Goal: Navigation & Orientation: Go to known website

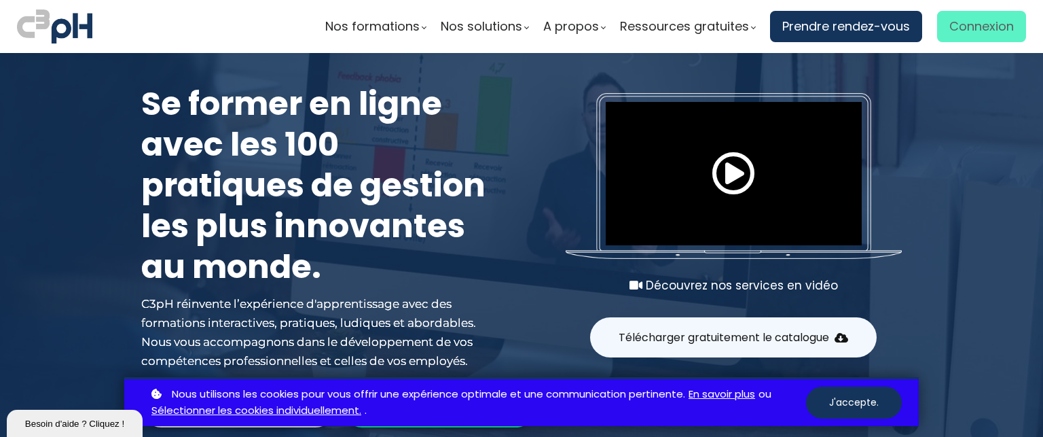
click at [974, 32] on span "Connexion" at bounding box center [981, 26] width 65 height 20
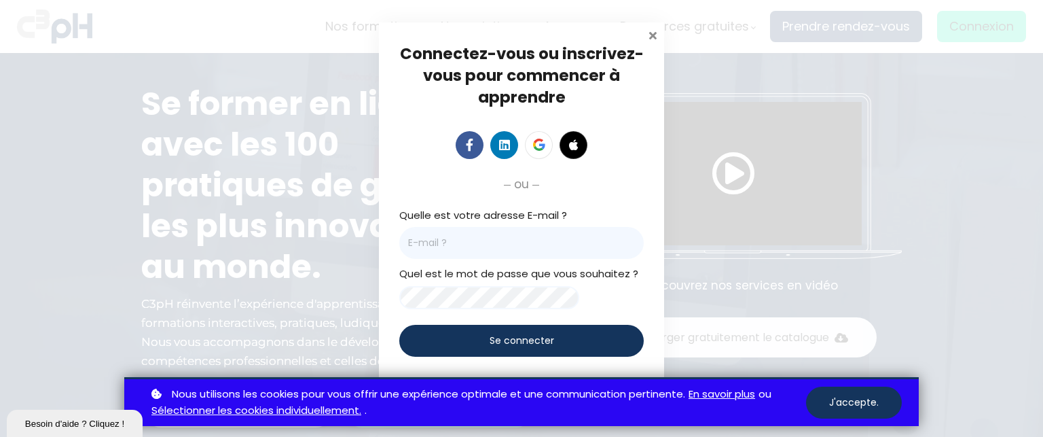
click at [646, 33] on span at bounding box center [653, 34] width 14 height 14
